Goal: Task Accomplishment & Management: Use online tool/utility

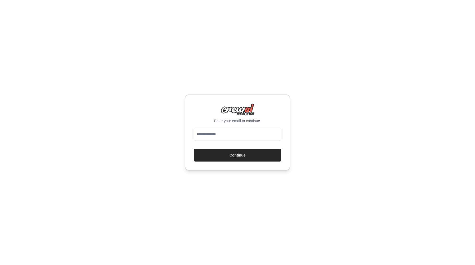
click at [374, 117] on div "Enter your email to continue. Continue" at bounding box center [237, 132] width 475 height 265
click at [248, 129] on body "Enter your email to continue. Continue" at bounding box center [237, 132] width 475 height 265
type input "**********"
click at [194, 149] on button "Continue" at bounding box center [238, 155] width 88 height 13
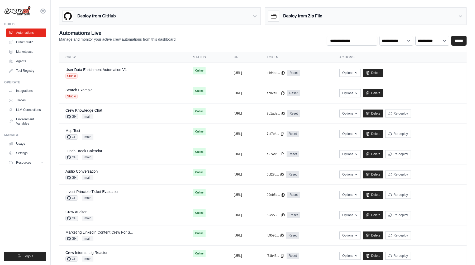
click at [43, 10] on icon at bounding box center [43, 11] width 6 height 6
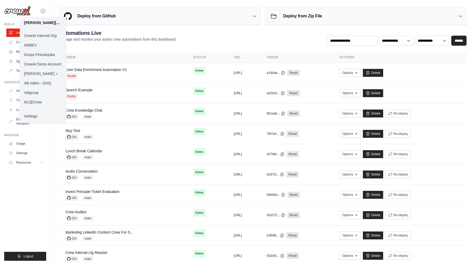
click at [35, 185] on ul "Build Automations Crew Studio Marketplace Agents" at bounding box center [25, 141] width 42 height 238
